Goal: Task Accomplishment & Management: Use online tool/utility

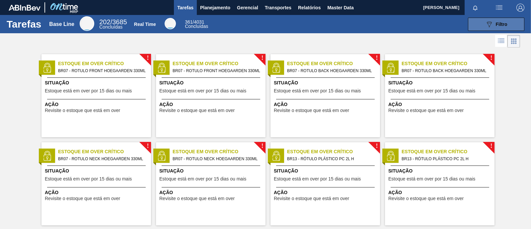
click at [494, 28] on div "089F7B8B-B2A5-4AFE-B5C0-19BA573D28AC Filtro" at bounding box center [496, 24] width 22 height 8
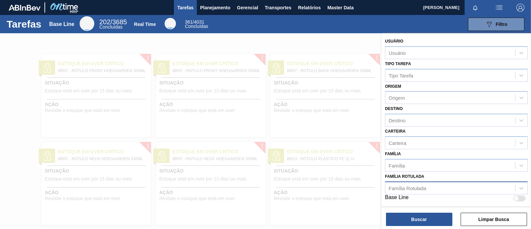
scroll to position [69, 0]
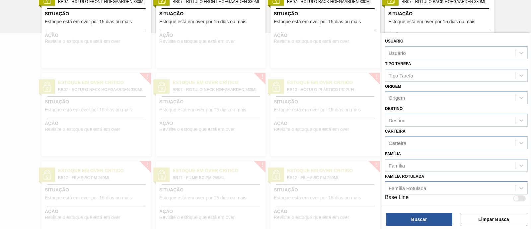
click at [423, 185] on div "Família Rotulada" at bounding box center [407, 188] width 37 height 6
paste Rotulada "30035646"
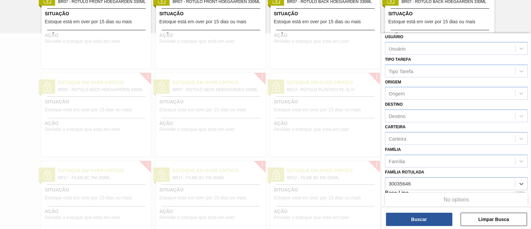
type Rotulada "30035646"
click at [339, 56] on div at bounding box center [265, 147] width 531 height 229
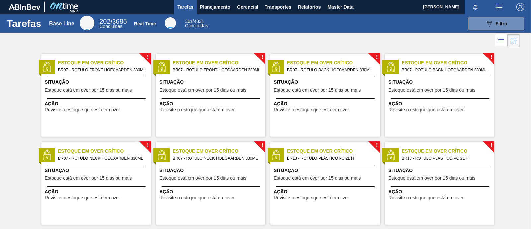
scroll to position [0, 0]
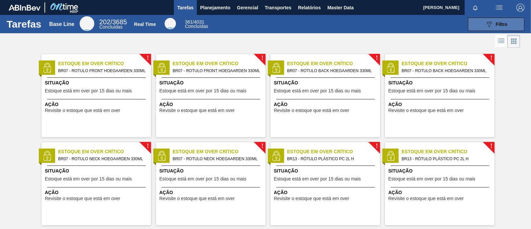
click at [504, 28] on button "089F7B8B-B2A5-4AFE-B5C0-19BA573D28AC Filtro" at bounding box center [496, 24] width 56 height 13
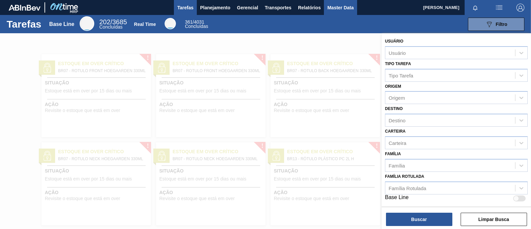
click at [337, 5] on span "Master Data" at bounding box center [340, 8] width 26 height 8
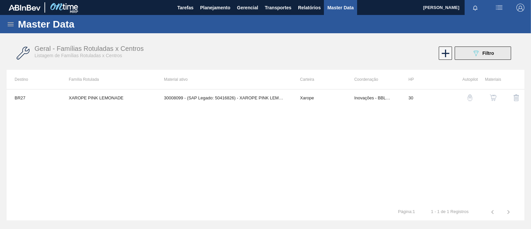
click at [494, 54] on button "089F7B8B-B2A5-4AFE-B5C0-19BA573D28AC Filtro" at bounding box center [483, 52] width 56 height 13
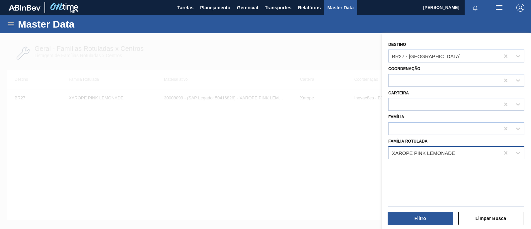
click at [453, 152] on div "XAROPE PINK LEMONADE" at bounding box center [423, 153] width 63 height 6
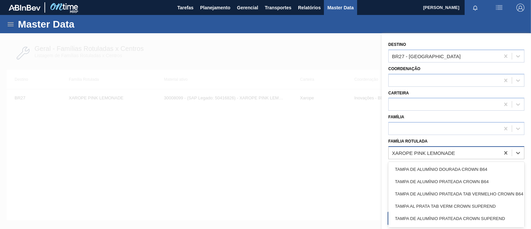
paste Rotulada "30035646"
type Rotulada "30035646"
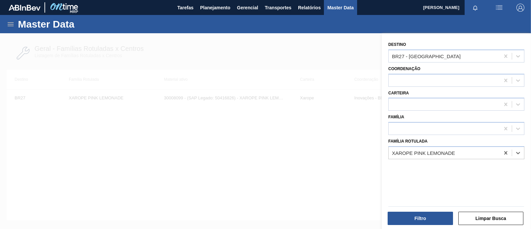
drag, startPoint x: 447, startPoint y: 152, endPoint x: 373, endPoint y: 151, distance: 74.0
click at [382, 151] on div "Destino BR27 - Nova Minas Coordenação Carteira Família Família Rotulada Select …" at bounding box center [456, 147] width 149 height 229
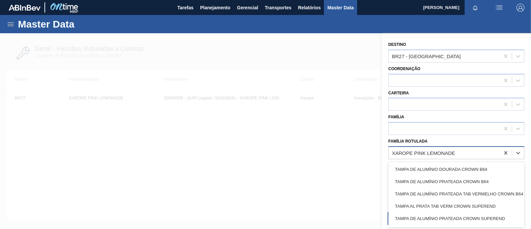
click at [478, 154] on div "XAROPE PINK LEMONADE" at bounding box center [444, 153] width 111 height 10
click at [470, 153] on div "XAROPE PINK LEMONADE" at bounding box center [444, 153] width 111 height 10
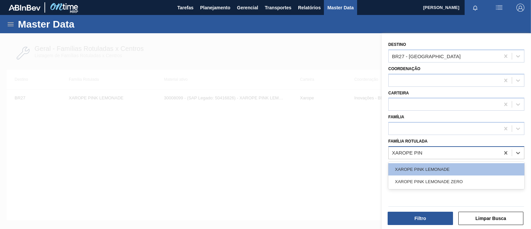
type Rotulada "XAROPE PINK"
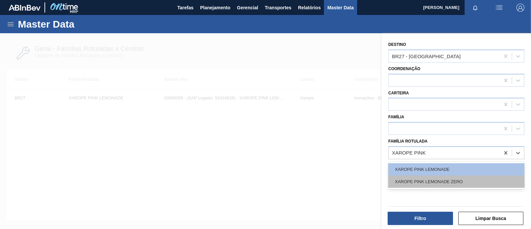
click at [450, 183] on div "XAROPE PINK LEMONADE ZERO" at bounding box center [456, 181] width 136 height 12
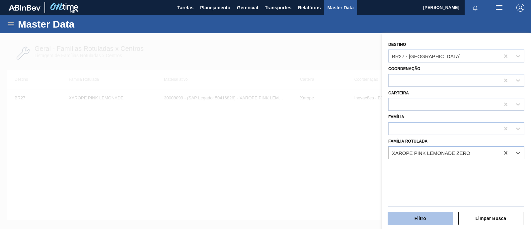
click at [431, 214] on button "Filtro" at bounding box center [420, 217] width 65 height 13
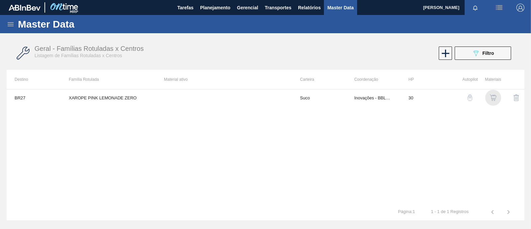
click at [492, 96] on img "button" at bounding box center [493, 97] width 7 height 7
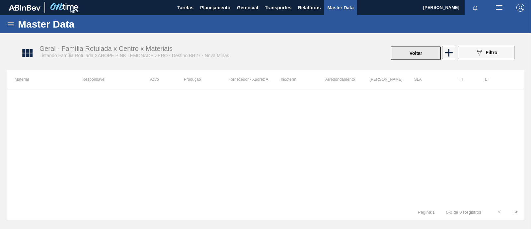
click at [415, 49] on button "Voltar" at bounding box center [416, 52] width 50 height 13
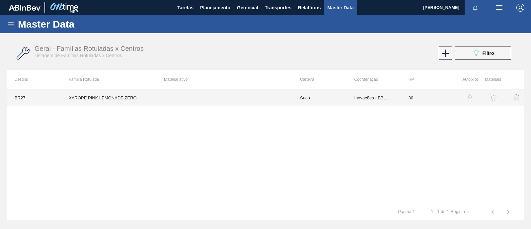
click at [76, 96] on td "XAROPE PINK LEMONADE ZERO" at bounding box center [108, 97] width 95 height 17
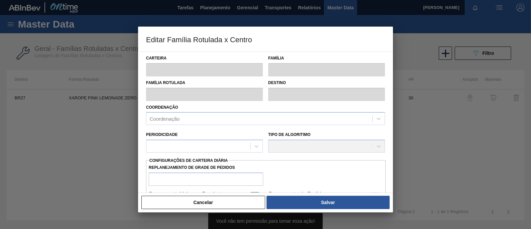
type input "Suco"
type input "XAROPE PINK LEMONADE ZERO"
type input "BR27 - [GEOGRAPHIC_DATA]"
type input "30"
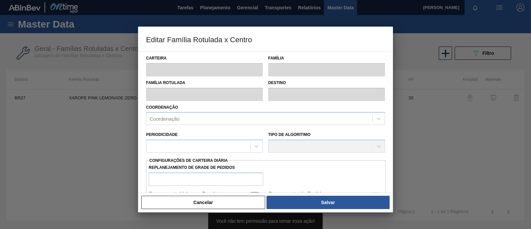
type input "0"
type input "100"
type input "0,000"
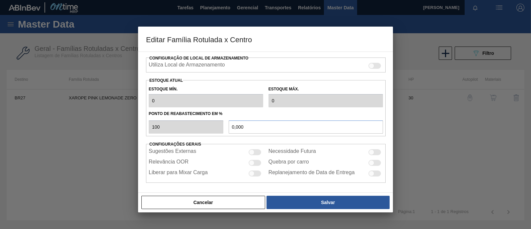
scroll to position [153, 0]
click at [208, 203] on button "Cancelar" at bounding box center [203, 201] width 124 height 13
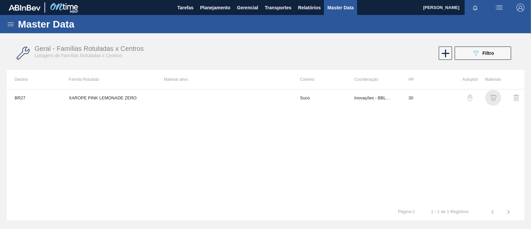
click at [494, 99] on img "button" at bounding box center [493, 97] width 7 height 7
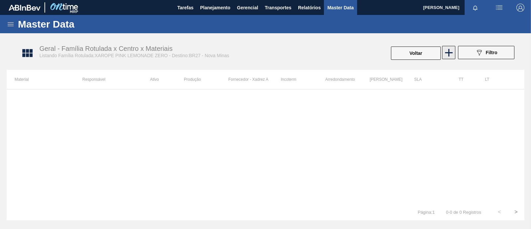
click at [447, 50] on icon at bounding box center [448, 52] width 13 height 13
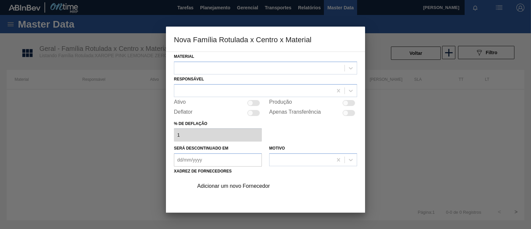
click at [252, 104] on div at bounding box center [253, 103] width 13 height 6
checkbox input "true"
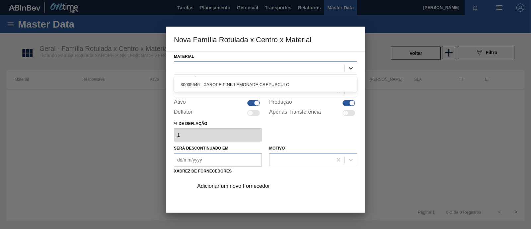
click at [349, 67] on icon at bounding box center [351, 68] width 4 height 2
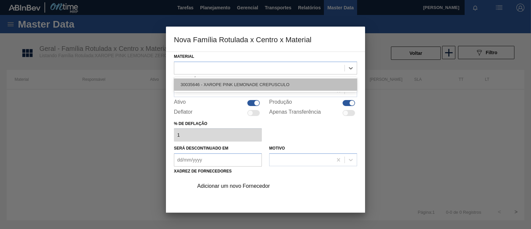
click at [279, 85] on div "30035646 - XAROPE PINK LEMONADE CREPUSCULO" at bounding box center [265, 84] width 183 height 12
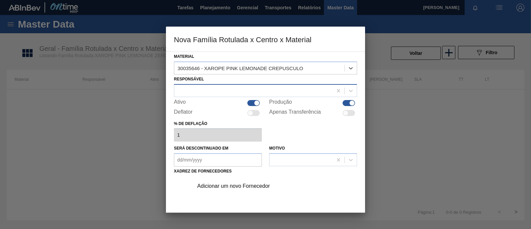
click at [235, 87] on div at bounding box center [253, 91] width 158 height 10
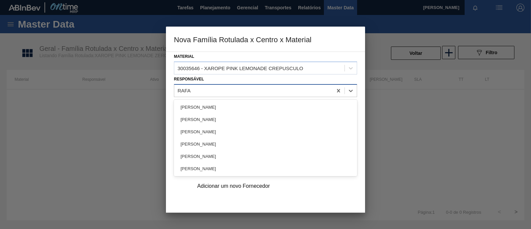
type input "RAFAE"
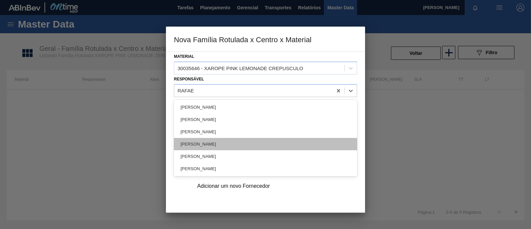
click at [217, 142] on div "[PERSON_NAME]" at bounding box center [265, 144] width 183 height 12
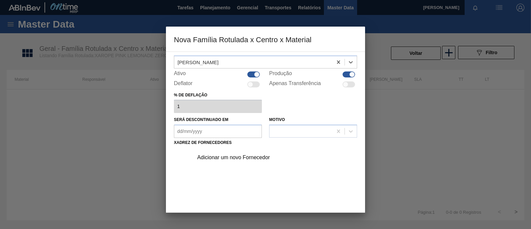
scroll to position [41, 0]
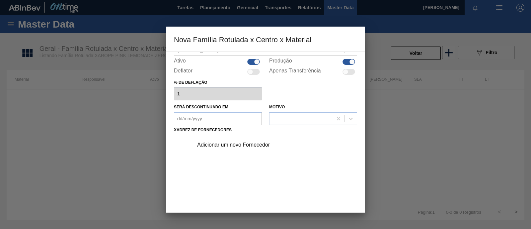
click at [226, 143] on div "Adicionar um novo Fornecedor" at bounding box center [262, 145] width 130 height 6
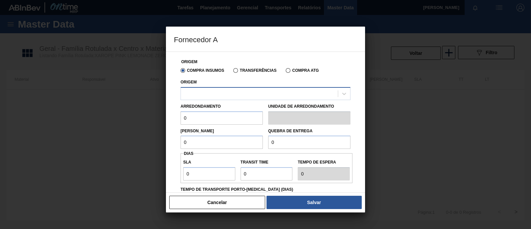
click at [265, 94] on div at bounding box center [259, 94] width 157 height 10
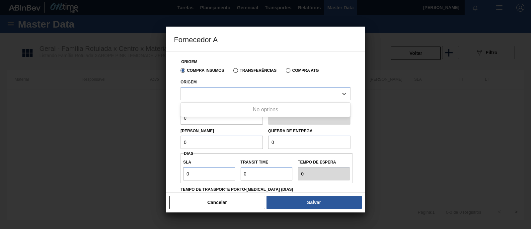
click at [255, 78] on div "Origem Use Up and Down to choose options, press Enter to select the currently f…" at bounding box center [266, 88] width 170 height 23
drag, startPoint x: 202, startPoint y: 120, endPoint x: 176, endPoint y: 120, distance: 26.5
click at [176, 120] on div "Origem Compra Insumos Transferências Compra ATG Origem Arredondamento 0 Unidade…" at bounding box center [265, 157] width 183 height 211
type input "1"
click at [197, 145] on input "0" at bounding box center [222, 141] width 82 height 13
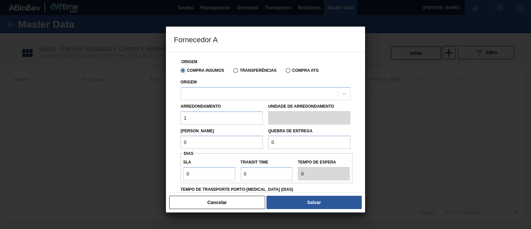
drag, startPoint x: 195, startPoint y: 144, endPoint x: 168, endPoint y: 142, distance: 27.6
click at [168, 142] on div "Origem Compra Insumos Transferências Compra ATG Origem Arredondamento 1 Unidade…" at bounding box center [265, 121] width 199 height 141
type input "200"
drag, startPoint x: 284, startPoint y: 143, endPoint x: 262, endPoint y: 143, distance: 21.6
click at [262, 143] on div "Lote Mínimo 200 Quebra de entrega 0" at bounding box center [265, 136] width 175 height 25
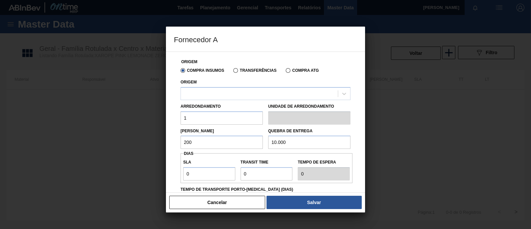
drag, startPoint x: 297, startPoint y: 142, endPoint x: 249, endPoint y: 144, distance: 48.5
click at [249, 144] on div "Lote Mínimo 200 Quebra de entrega 10.000" at bounding box center [265, 136] width 175 height 25
type input "3.000"
drag, startPoint x: 209, startPoint y: 174, endPoint x: 174, endPoint y: 172, distance: 35.2
click at [174, 172] on div "Origem Compra Insumos Transferências Compra ATG Origem Arredondamento 1 Unidade…" at bounding box center [265, 157] width 183 height 211
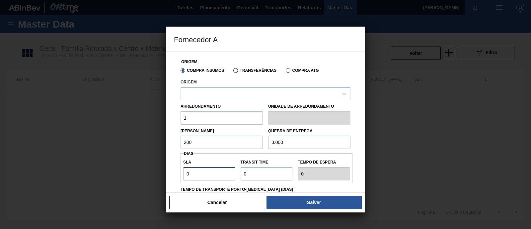
type input "2"
type input "20"
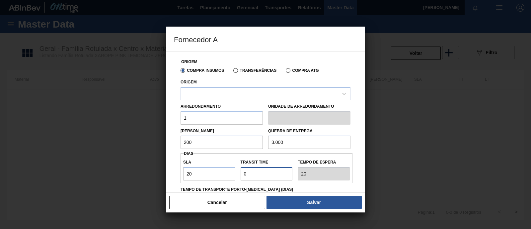
drag, startPoint x: 256, startPoint y: 175, endPoint x: 222, endPoint y: 175, distance: 33.9
click at [222, 175] on div "SLA 20 Transit Time Tempo de espera 20" at bounding box center [267, 168] width 172 height 25
type input "3"
type input "23"
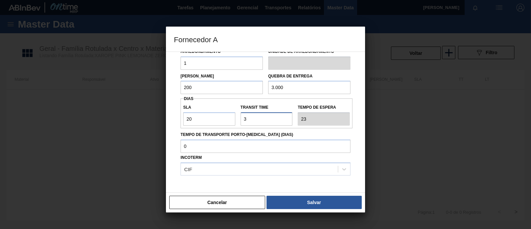
scroll to position [78, 0]
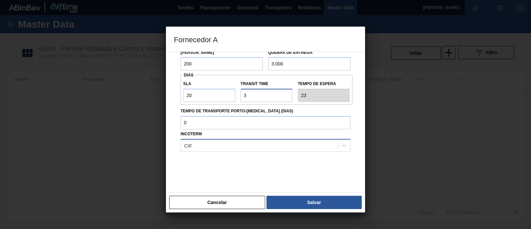
type input "3"
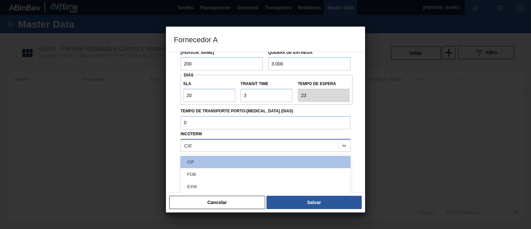
click at [227, 142] on div "CIF" at bounding box center [259, 145] width 157 height 10
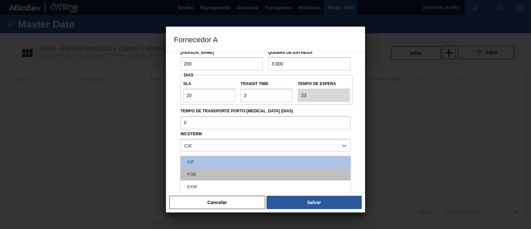
click at [210, 174] on div "FOB" at bounding box center [266, 174] width 170 height 12
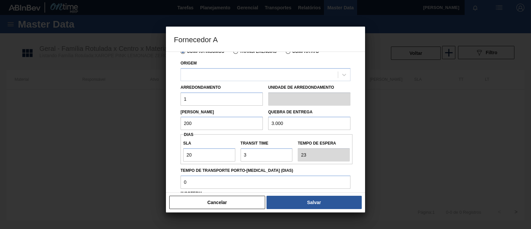
scroll to position [0, 0]
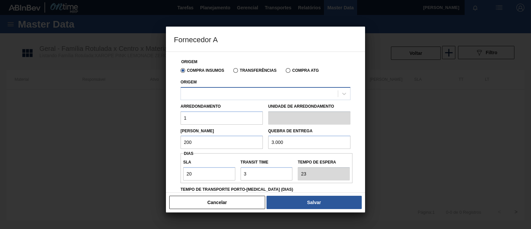
click at [248, 94] on div at bounding box center [259, 94] width 157 height 10
click at [227, 95] on div at bounding box center [259, 94] width 157 height 10
click at [224, 203] on button "Cancelar" at bounding box center [217, 201] width 96 height 13
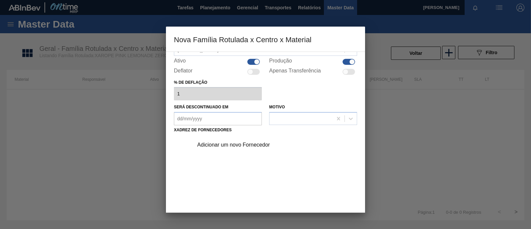
scroll to position [69, 0]
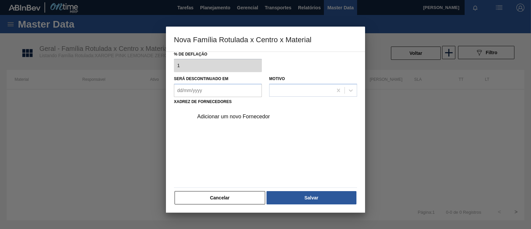
click at [233, 117] on div "Adicionar um novo Fornecedor" at bounding box center [262, 116] width 130 height 6
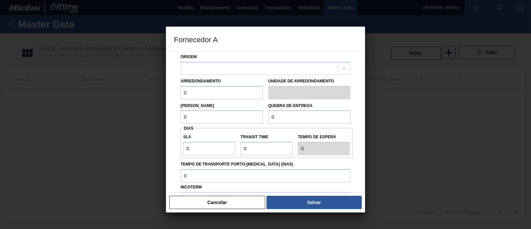
scroll to position [0, 0]
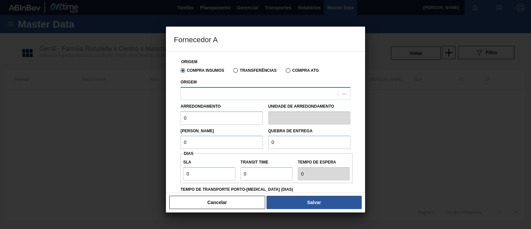
click at [245, 95] on div at bounding box center [259, 94] width 157 height 10
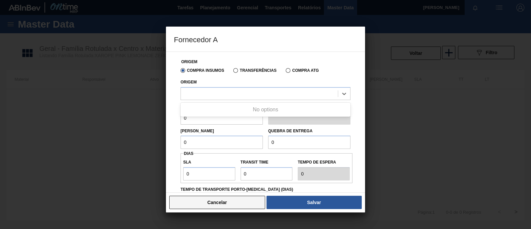
click at [219, 204] on button "Cancelar" at bounding box center [217, 201] width 96 height 13
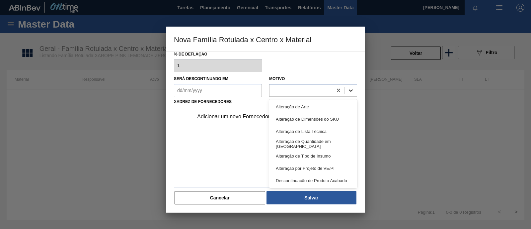
click at [350, 90] on icon at bounding box center [350, 90] width 7 height 7
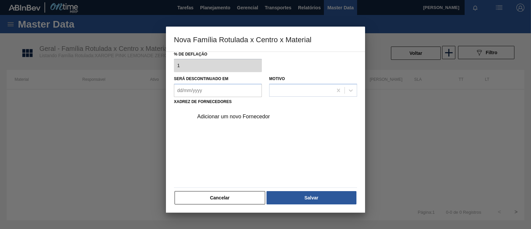
click at [250, 119] on div "Adicionar um novo Fornecedor" at bounding box center [273, 116] width 168 height 17
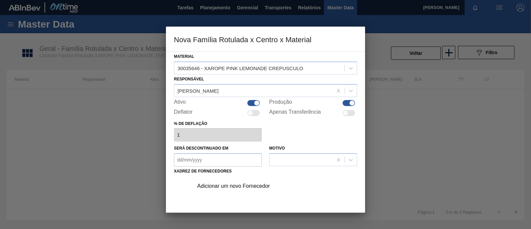
click at [224, 190] on div "Adicionar um novo Fornecedor" at bounding box center [273, 186] width 168 height 17
click at [224, 185] on div "Adicionar um novo Fornecedor" at bounding box center [262, 186] width 130 height 6
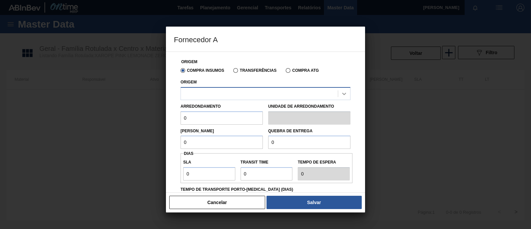
click at [338, 93] on div at bounding box center [344, 94] width 12 height 12
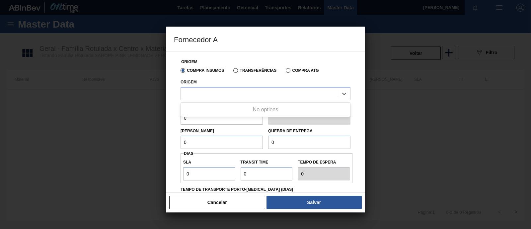
click at [235, 110] on div "No options" at bounding box center [266, 109] width 170 height 11
click at [227, 204] on button "Cancelar" at bounding box center [217, 201] width 96 height 13
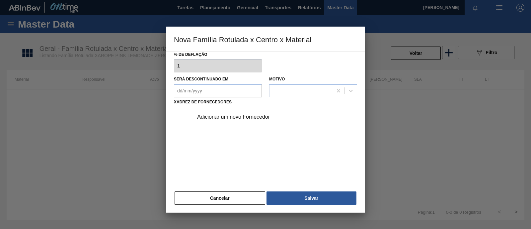
scroll to position [69, 0]
click at [234, 194] on button "Cancelar" at bounding box center [220, 197] width 91 height 13
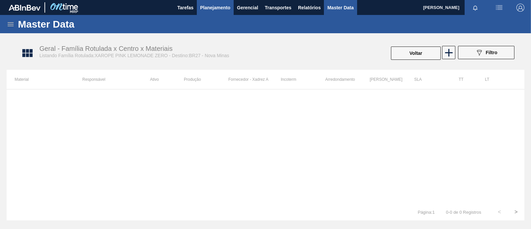
click at [220, 7] on span "Planejamento" at bounding box center [215, 8] width 30 height 8
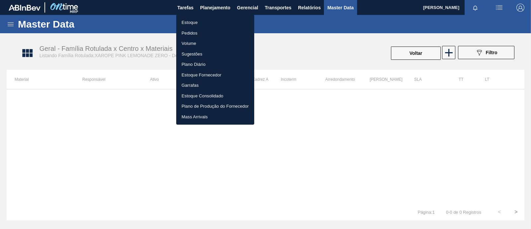
click at [195, 23] on li "Estoque" at bounding box center [215, 22] width 78 height 11
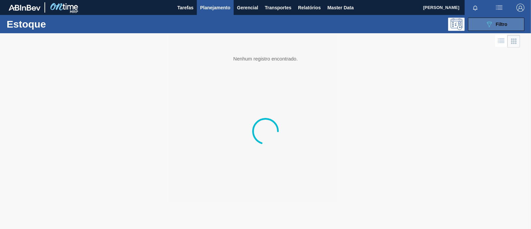
click at [489, 26] on icon "089F7B8B-B2A5-4AFE-B5C0-19BA573D28AC" at bounding box center [489, 24] width 8 height 8
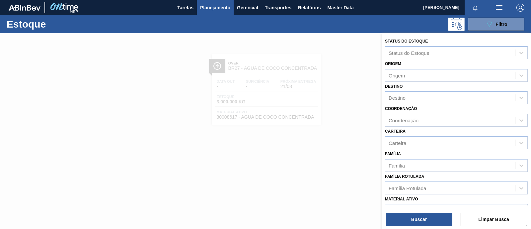
scroll to position [83, 0]
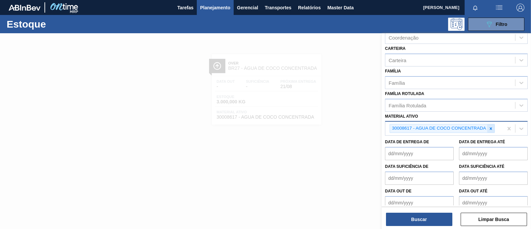
click at [492, 126] on icon at bounding box center [490, 128] width 5 height 5
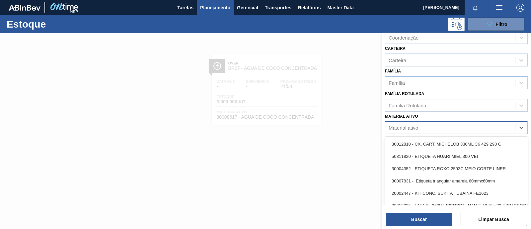
click at [438, 126] on div "Material ativo" at bounding box center [450, 128] width 130 height 10
type ativo "PINK LEMONADE"
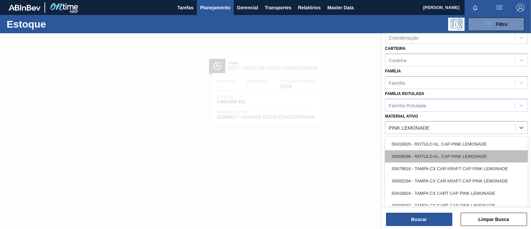
scroll to position [22, 0]
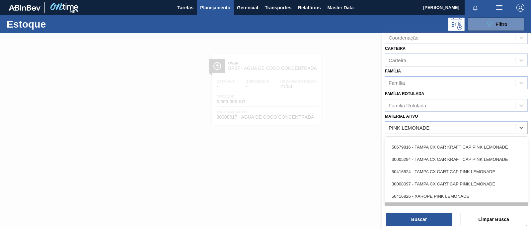
click at [451, 202] on div "30008099 - XAROPE PINK LEMONADE" at bounding box center [456, 208] width 143 height 12
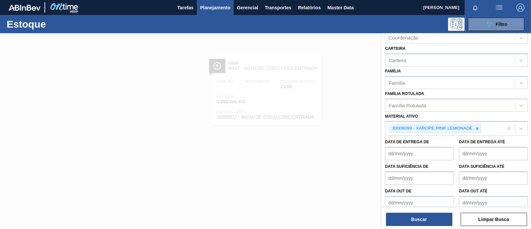
click at [431, 226] on div "Status do Estoque Status do Estoque Origem Origem Destino Destino Coordenação C…" at bounding box center [456, 131] width 149 height 197
click at [402, 214] on button "Buscar" at bounding box center [419, 218] width 66 height 13
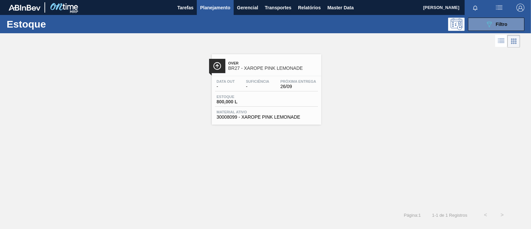
click at [248, 94] on div "Data out - Suficiência - Próxima Entrega 26/09 Estoque 800,000 L Material ativo…" at bounding box center [267, 98] width 110 height 45
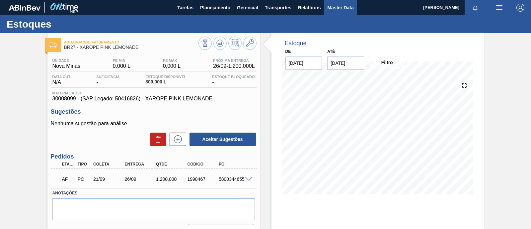
click at [339, 9] on span "Master Data" at bounding box center [340, 8] width 26 height 8
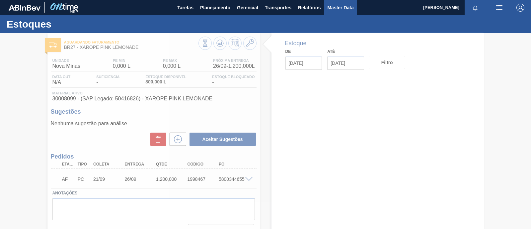
click at [338, 9] on span "Master Data" at bounding box center [340, 8] width 26 height 8
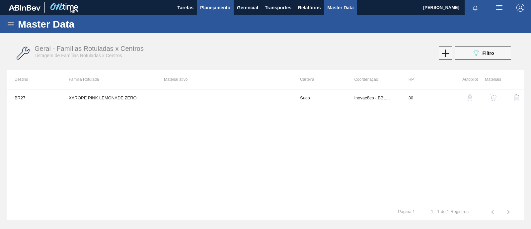
click at [212, 6] on span "Planejamento" at bounding box center [215, 8] width 30 height 8
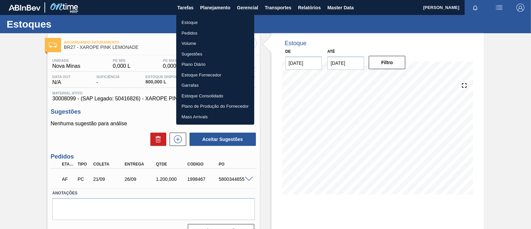
drag, startPoint x: 76, startPoint y: 100, endPoint x: 50, endPoint y: 99, distance: 25.6
click at [50, 99] on div at bounding box center [265, 114] width 531 height 229
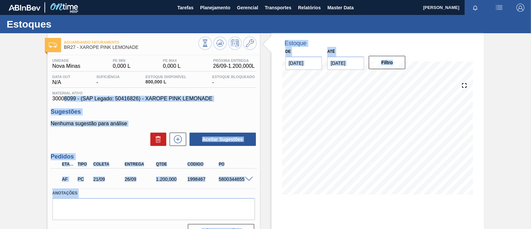
drag, startPoint x: 50, startPoint y: 99, endPoint x: 63, endPoint y: 100, distance: 13.0
click at [64, 0] on body "Tarefas Planejamento Gerencial Transportes Relatórios Master Data [PERSON_NAME]…" at bounding box center [265, 0] width 531 height 0
click at [63, 100] on span "30008099 - (SAP Legado: 50416826) - XAROPE PINK LEMONADE" at bounding box center [153, 99] width 202 height 6
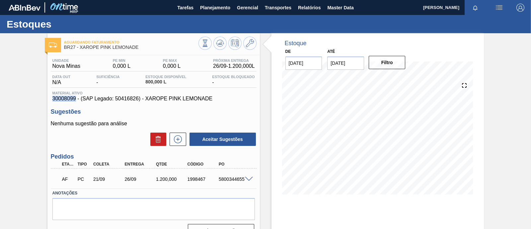
drag, startPoint x: 51, startPoint y: 98, endPoint x: 76, endPoint y: 99, distance: 24.9
click at [76, 99] on div "Material ativo 30008099 - (SAP Legado: 50416826) - XAROPE PINK LEMONADE" at bounding box center [154, 96] width 206 height 11
copy span "30008099"
click at [342, 14] on button "Master Data" at bounding box center [340, 7] width 33 height 15
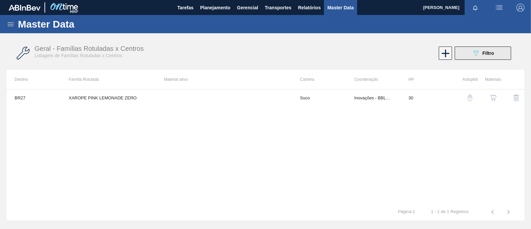
click at [491, 55] on span "Filtro" at bounding box center [489, 52] width 12 height 5
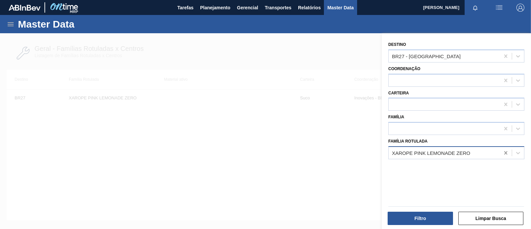
click at [507, 153] on icon at bounding box center [505, 152] width 7 height 7
paste Rotulada "30008099"
type Rotulada "30008099"
drag, startPoint x: 425, startPoint y: 154, endPoint x: 377, endPoint y: 153, distance: 48.5
click at [382, 153] on div "Destino BR27 - Nova Minas Coordenação Carteira Família Família Rotulada Select …" at bounding box center [456, 147] width 149 height 229
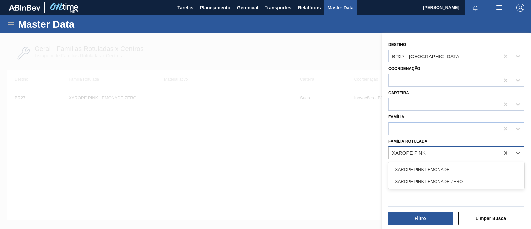
type Rotulada "XAROPE PINK"
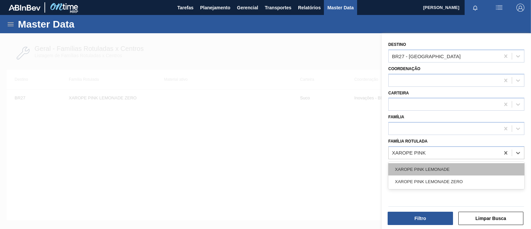
click at [435, 168] on div "XAROPE PINK LEMONADE" at bounding box center [456, 169] width 136 height 12
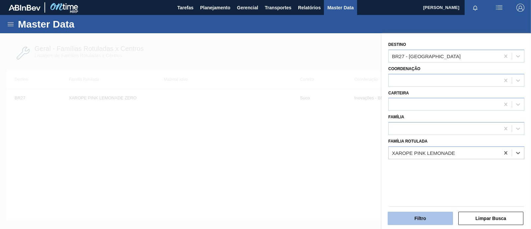
click at [431, 219] on button "Filtro" at bounding box center [420, 217] width 65 height 13
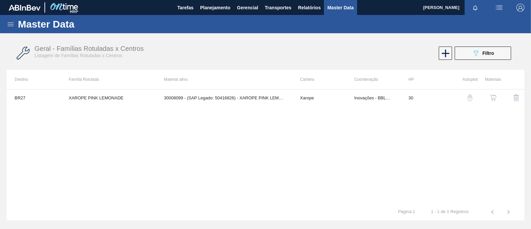
click at [496, 97] on img "button" at bounding box center [493, 97] width 7 height 7
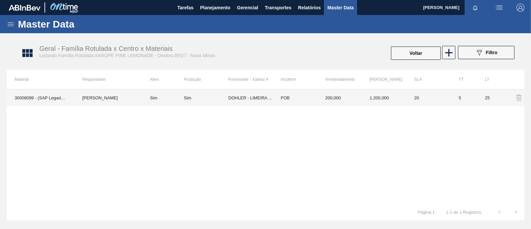
click at [330, 97] on td "200,000" at bounding box center [339, 97] width 44 height 17
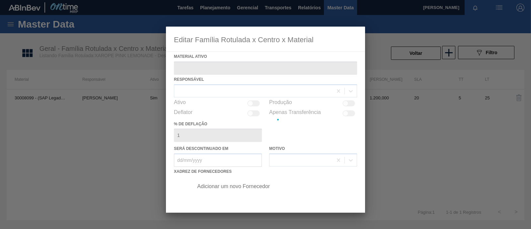
type ativo "30008099 - (SAP Legado: 50416826) - XAROPE PINK LEMONADE"
checkbox input "true"
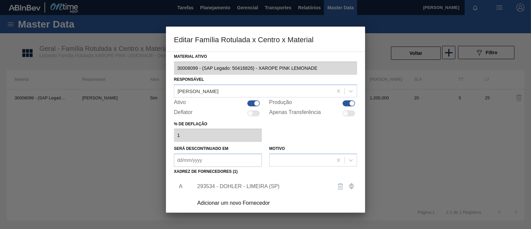
scroll to position [41, 0]
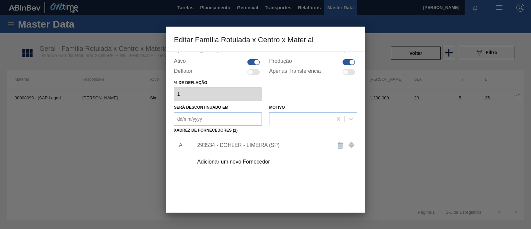
click at [261, 146] on div "293534 - DOHLER - LIMEIRA (SP)" at bounding box center [262, 145] width 130 height 6
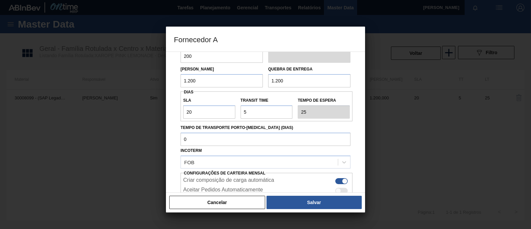
scroll to position [0, 0]
